Goal: Find specific page/section: Find specific page/section

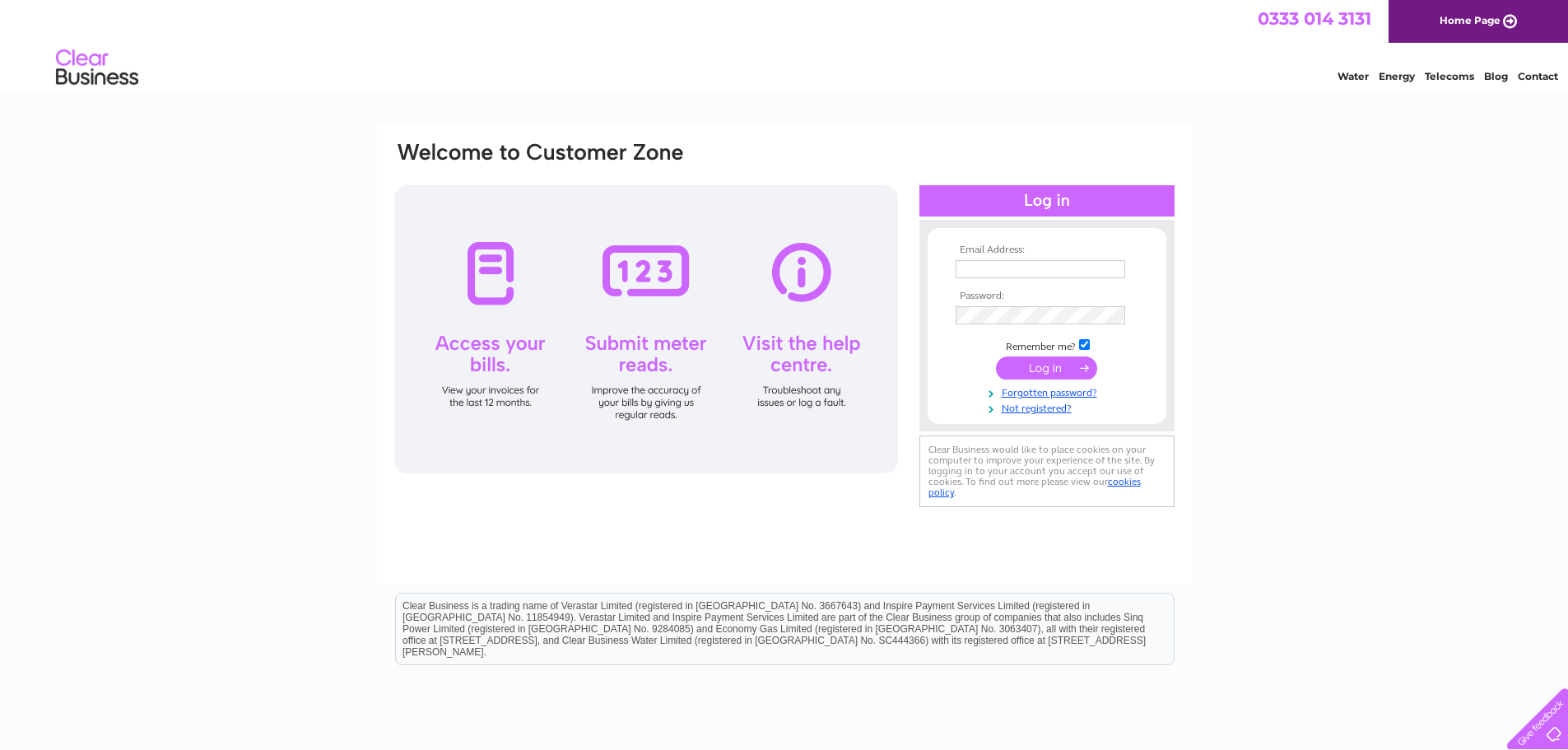
type input "paul.smythe@jomast.co.uk"
click at [1043, 373] on input "submit" at bounding box center [1047, 368] width 101 height 23
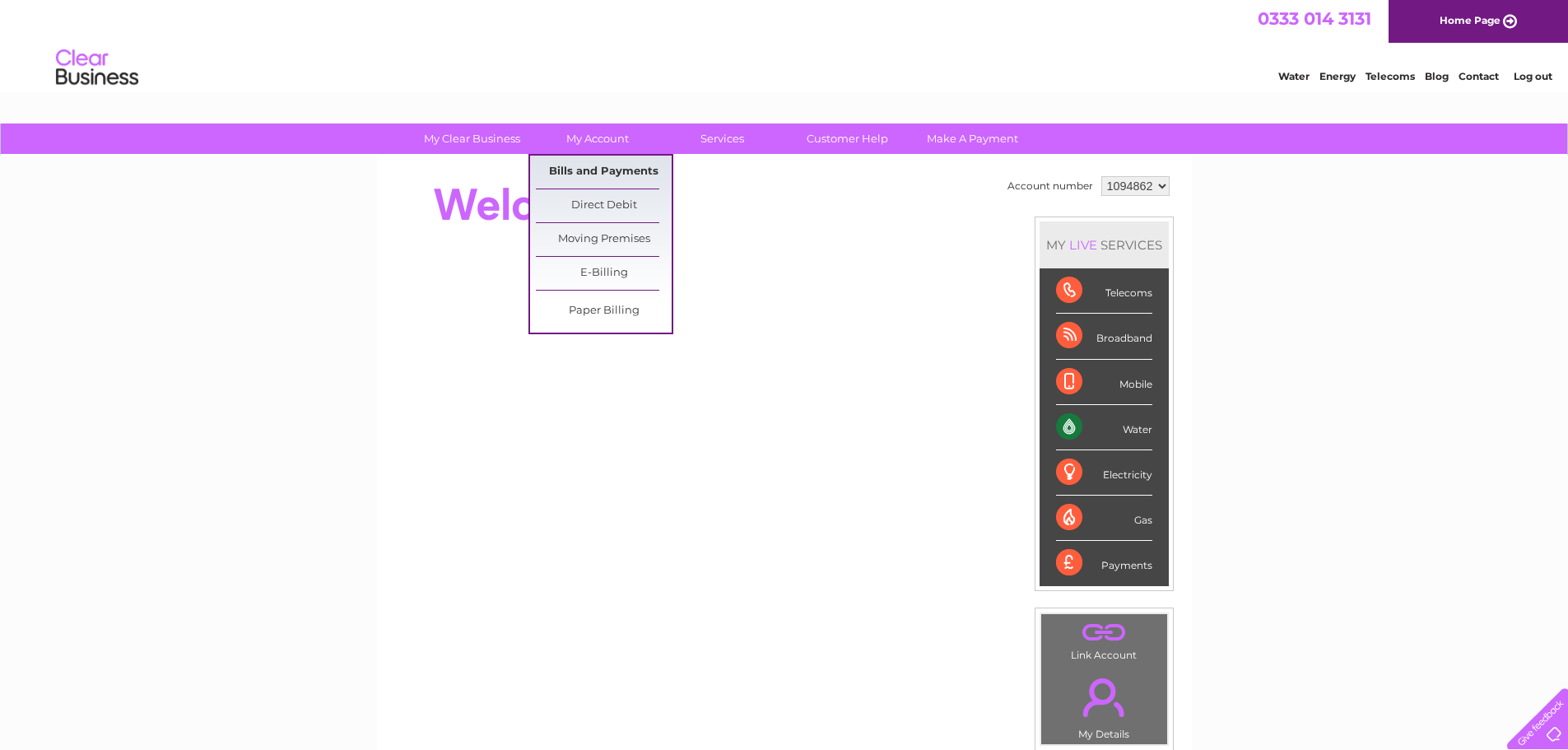
click at [606, 166] on link "Bills and Payments" at bounding box center [604, 172] width 136 height 33
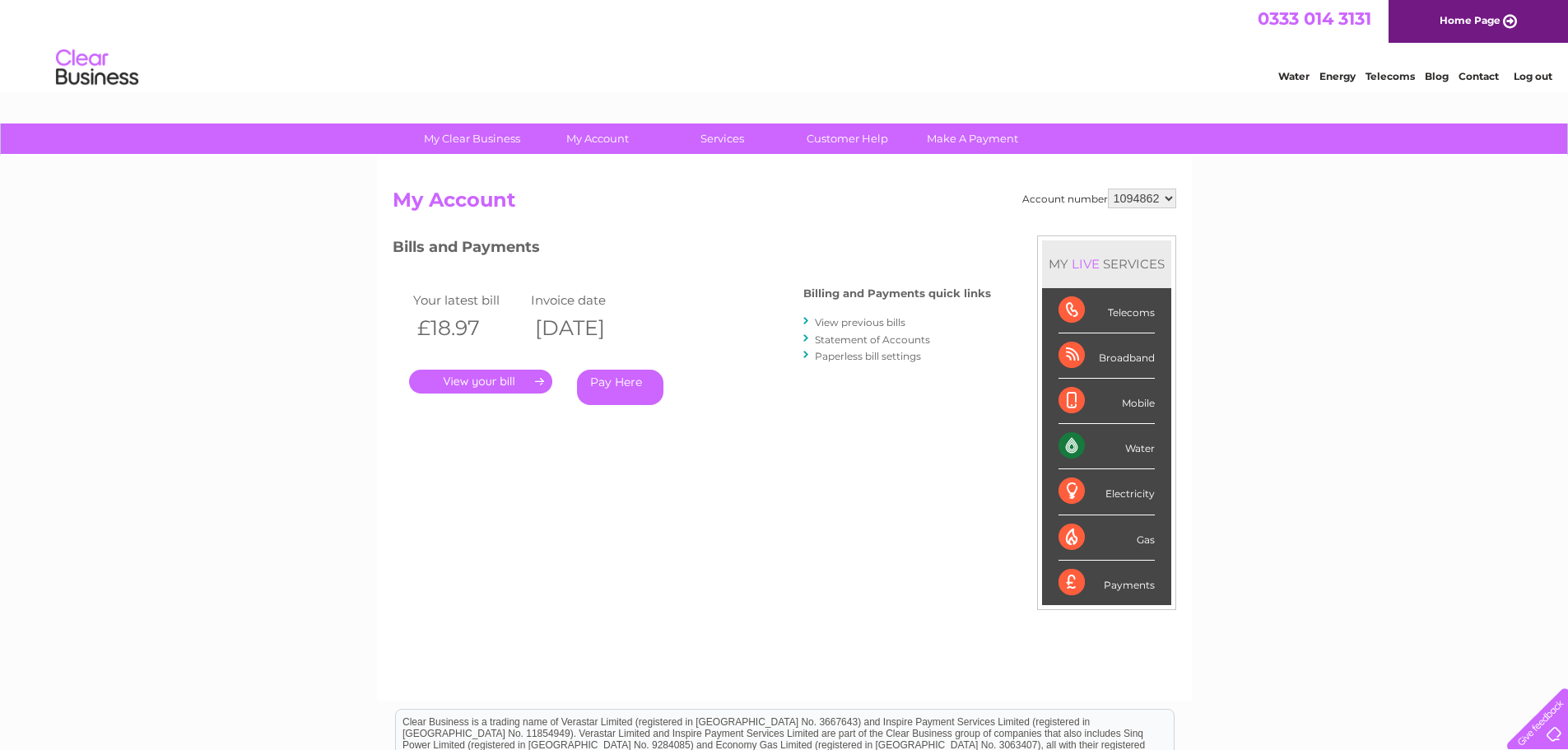
click at [492, 387] on link "." at bounding box center [481, 381] width 143 height 24
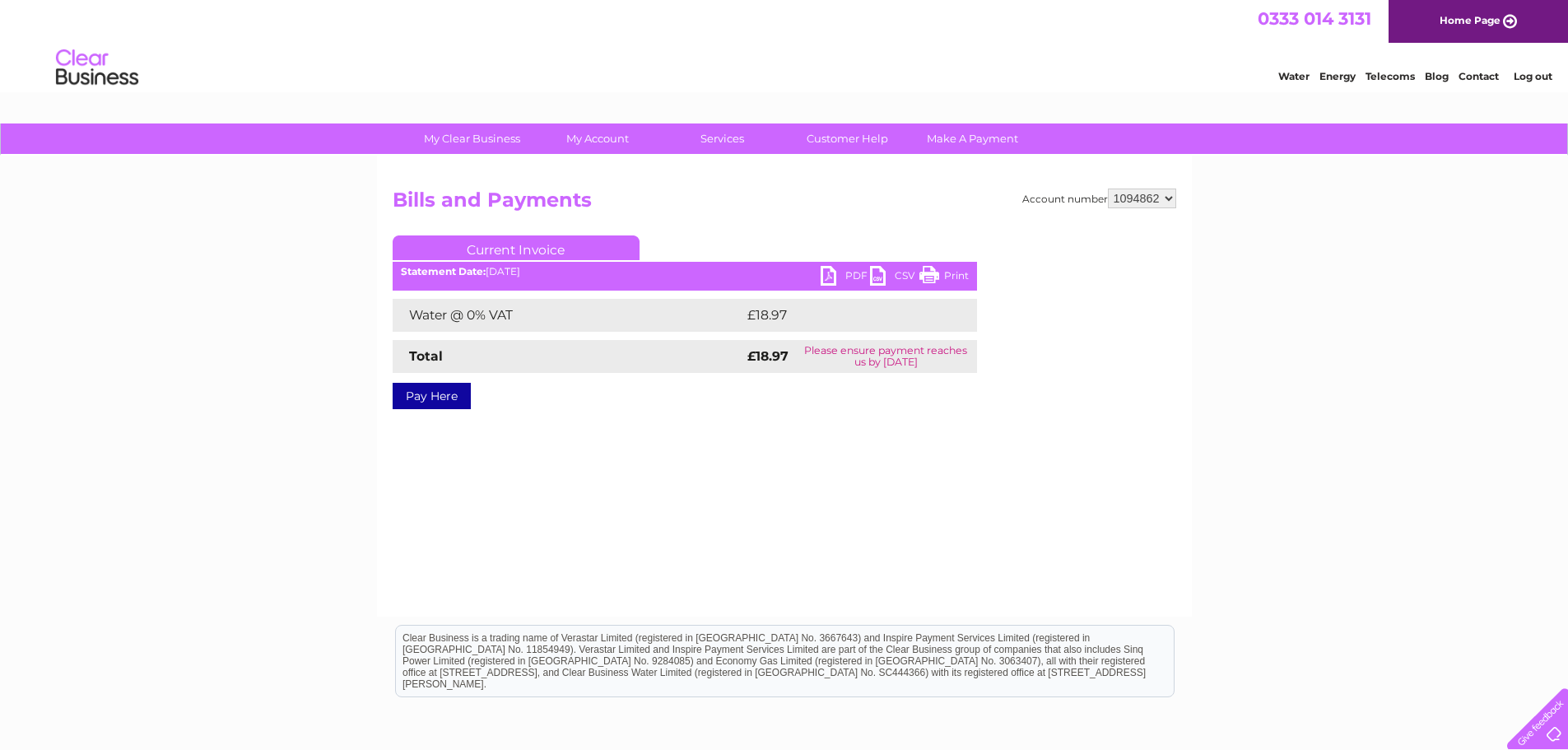
click at [828, 278] on link "PDF" at bounding box center [845, 278] width 50 height 24
